Goal: Find contact information: Find contact information

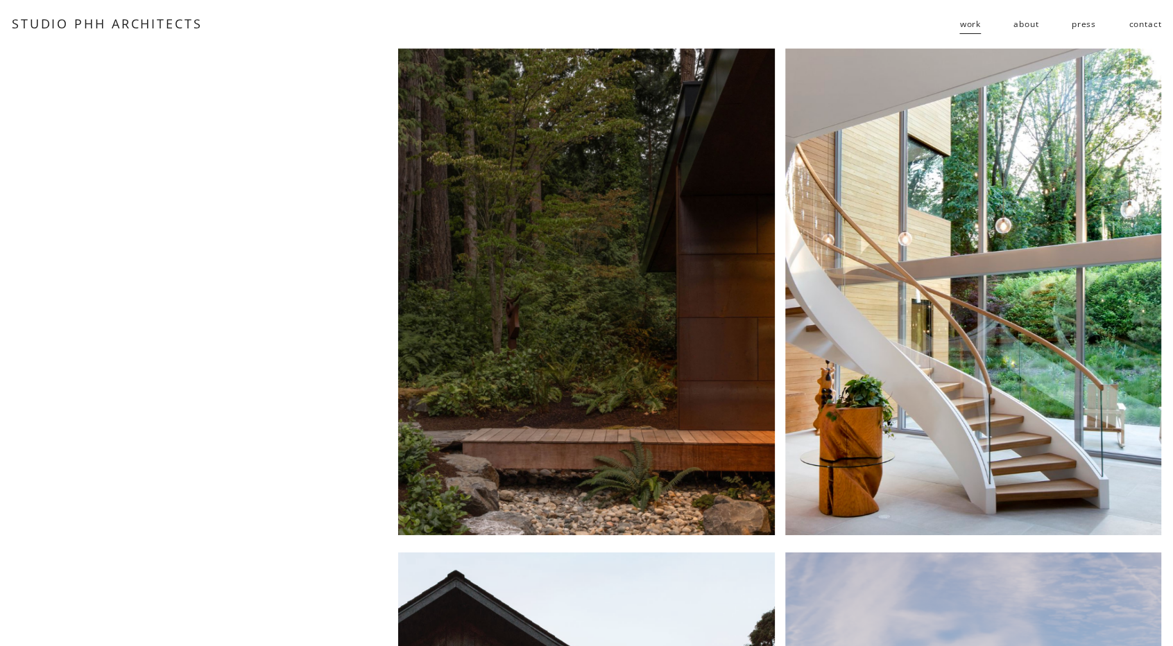
click at [1140, 27] on link "contact" at bounding box center [1144, 24] width 33 height 22
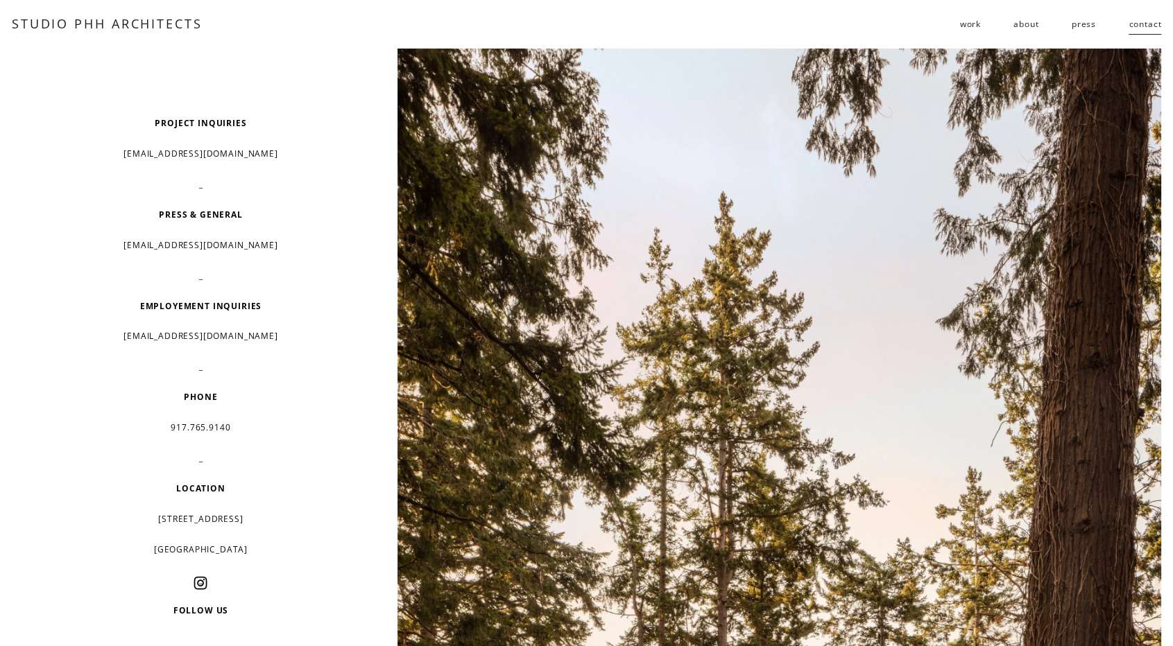
click at [1021, 30] on link "about" at bounding box center [1025, 24] width 25 height 22
